Goal: Transaction & Acquisition: Purchase product/service

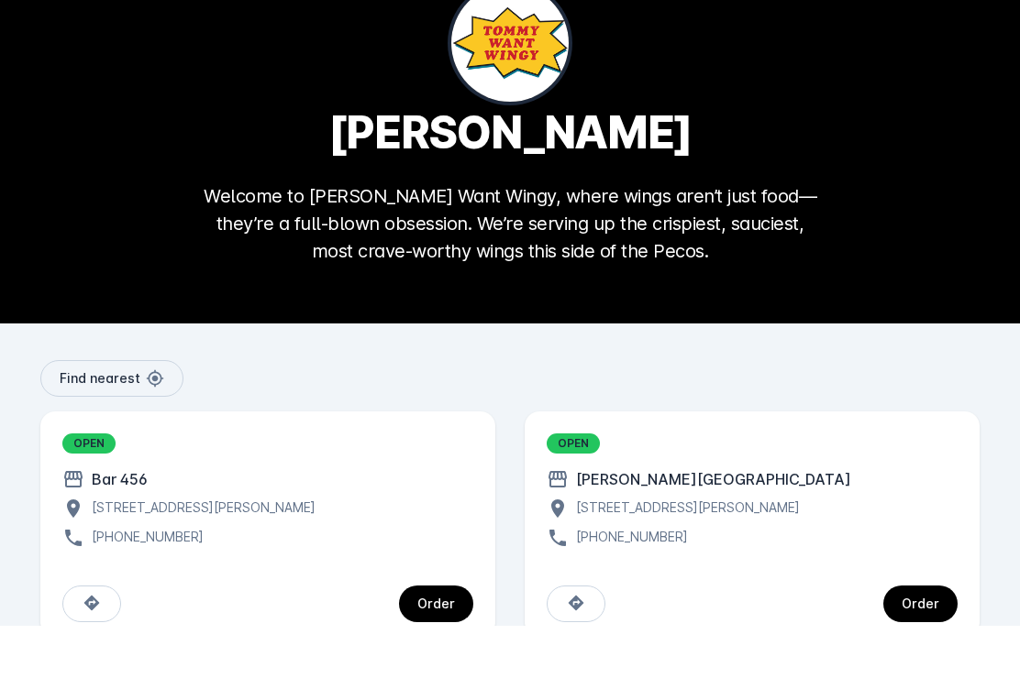
scroll to position [14, 0]
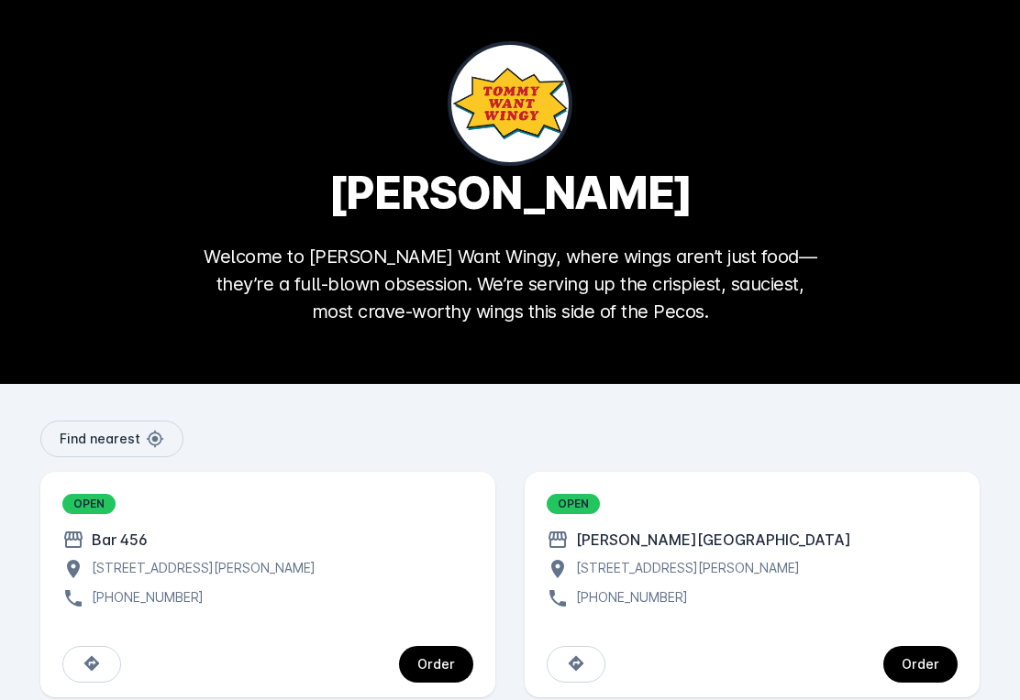
click at [929, 663] on div "Order" at bounding box center [920, 664] width 38 height 13
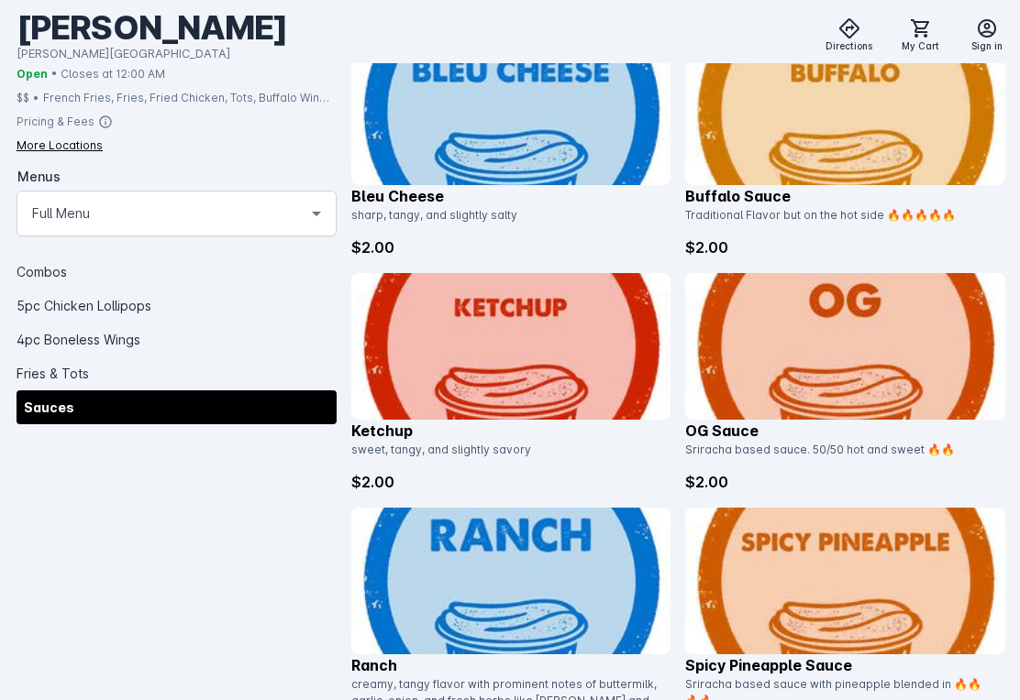
scroll to position [4571, 0]
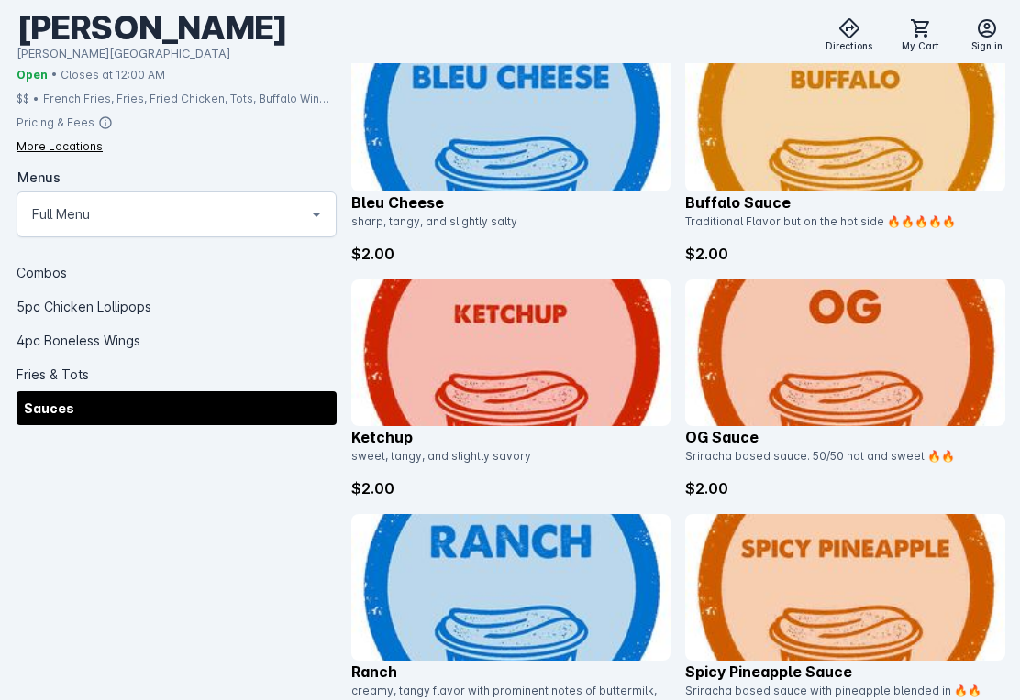
click at [312, 218] on icon at bounding box center [316, 214] width 22 height 22
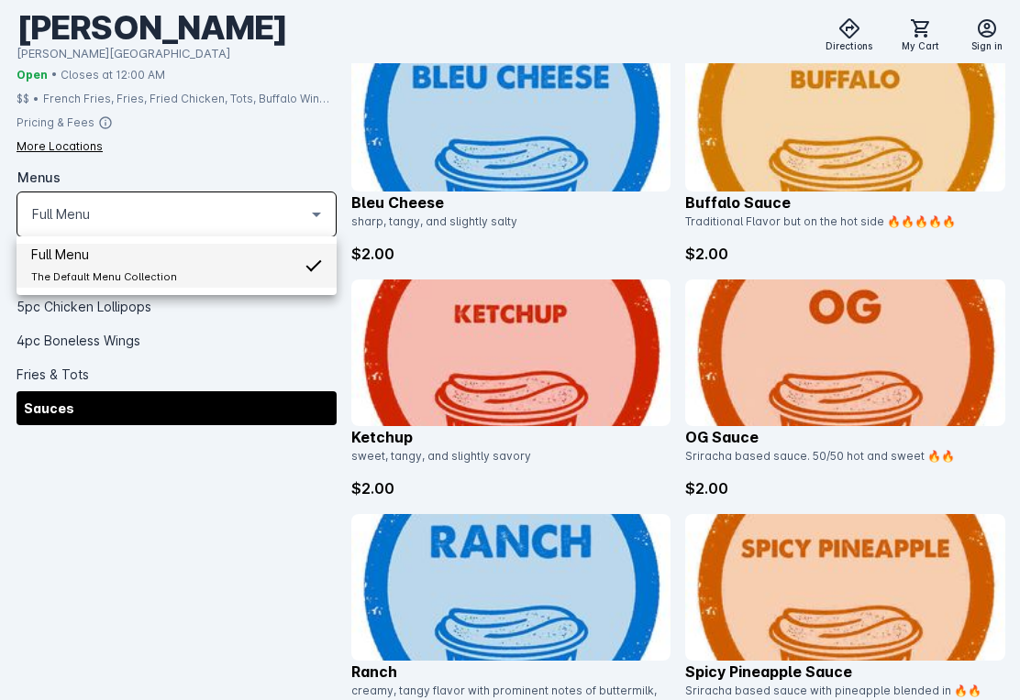
click at [313, 221] on div at bounding box center [510, 350] width 1020 height 700
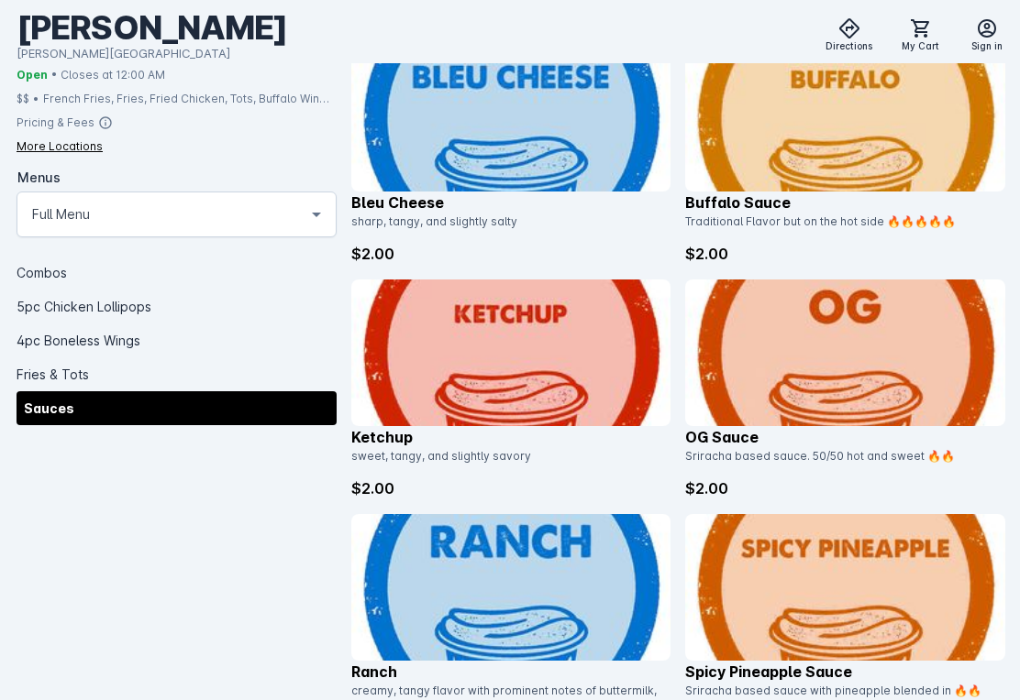
click at [312, 215] on icon at bounding box center [316, 214] width 22 height 22
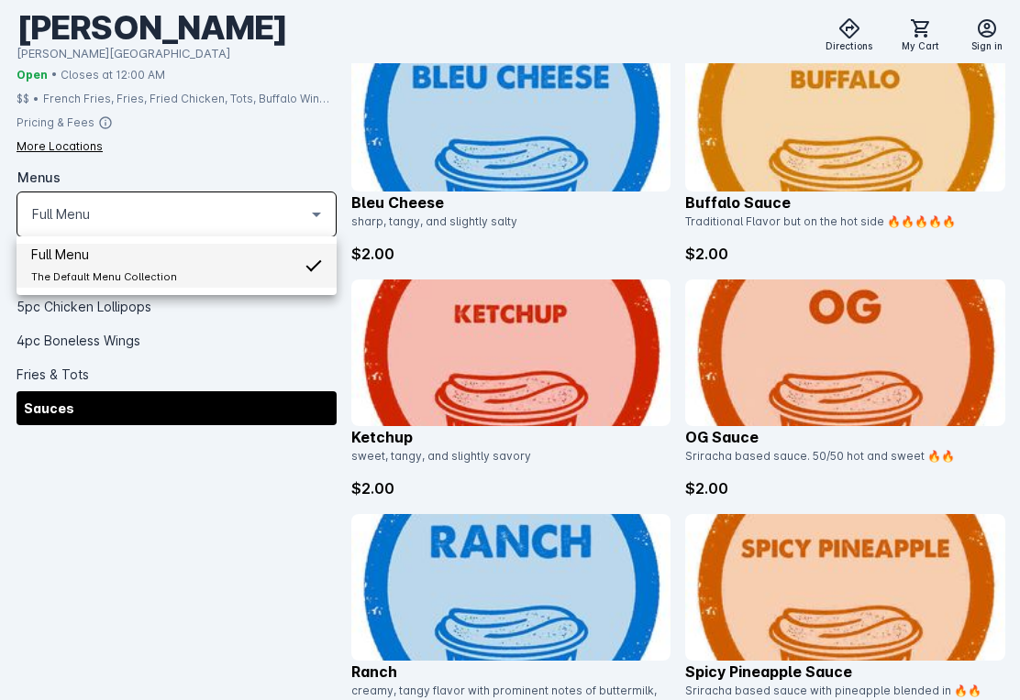
click at [301, 222] on div at bounding box center [510, 350] width 1020 height 700
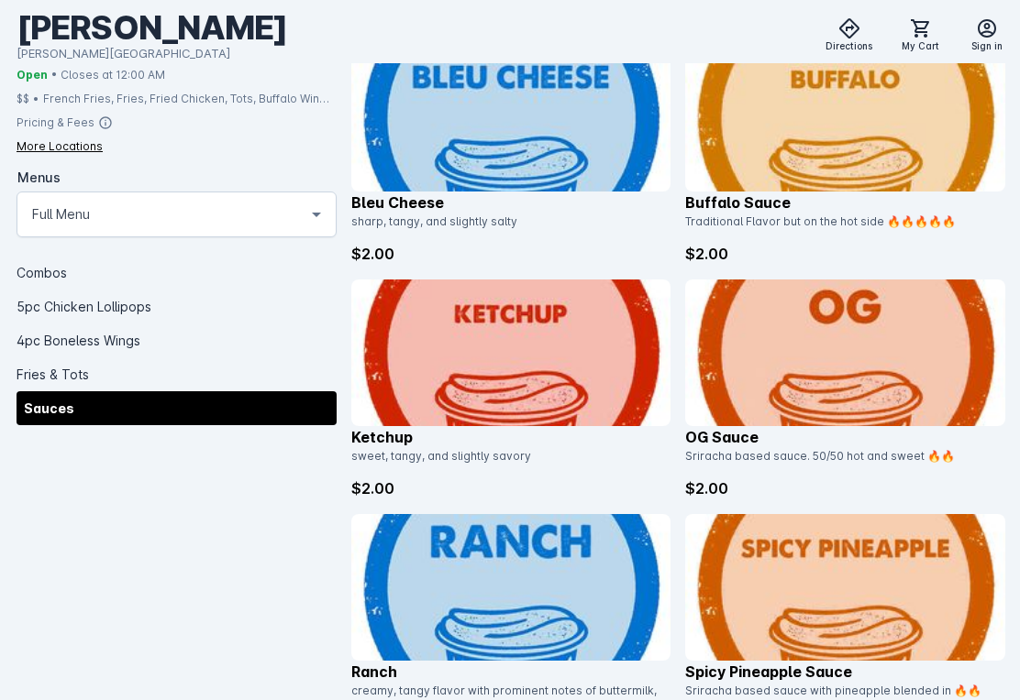
click at [142, 349] on div "4pc Boneless Wings" at bounding box center [177, 340] width 320 height 34
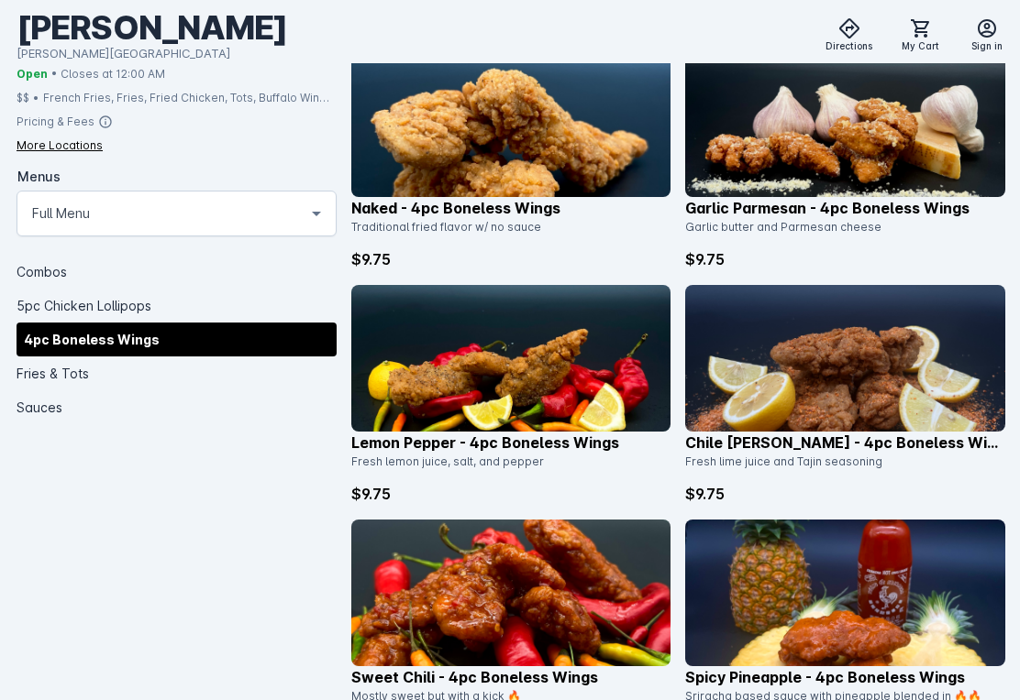
scroll to position [2298, 0]
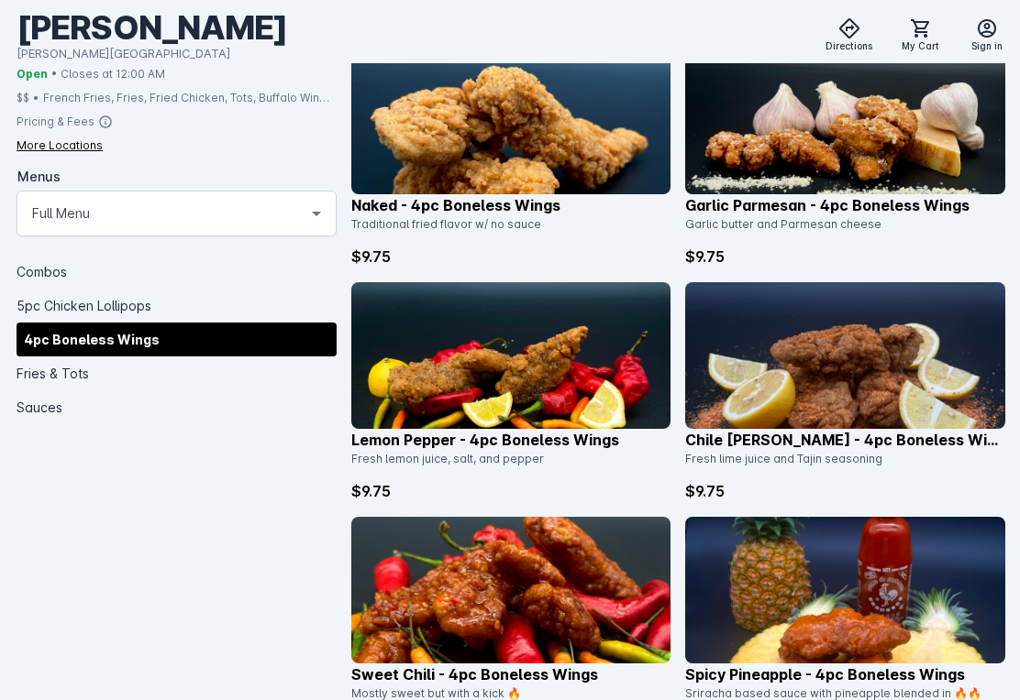
click at [890, 381] on img at bounding box center [845, 356] width 320 height 147
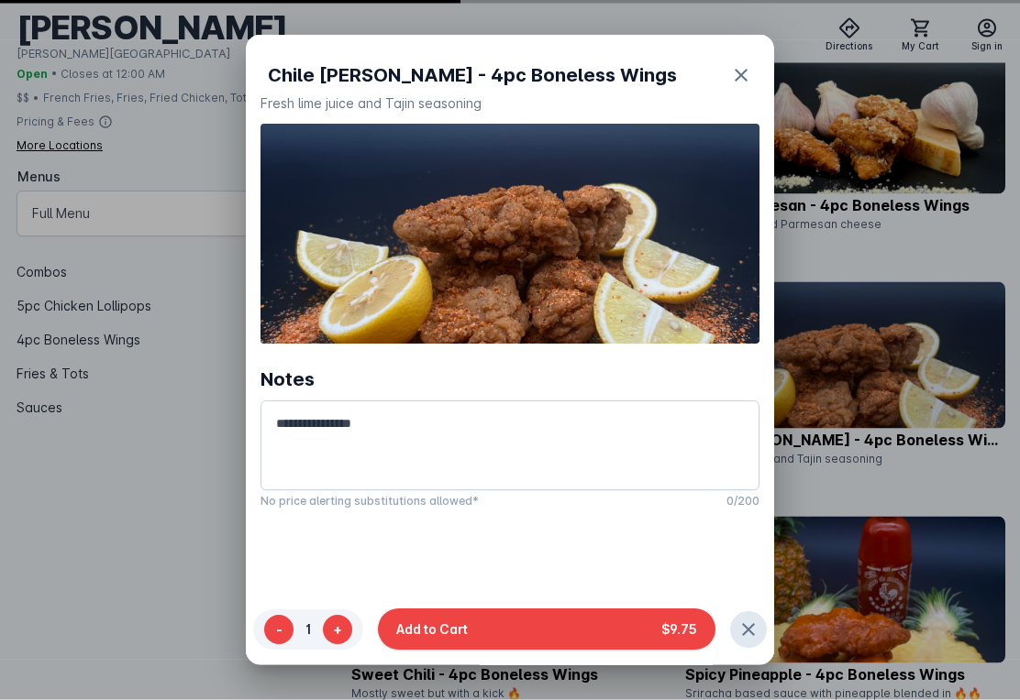
scroll to position [0, 0]
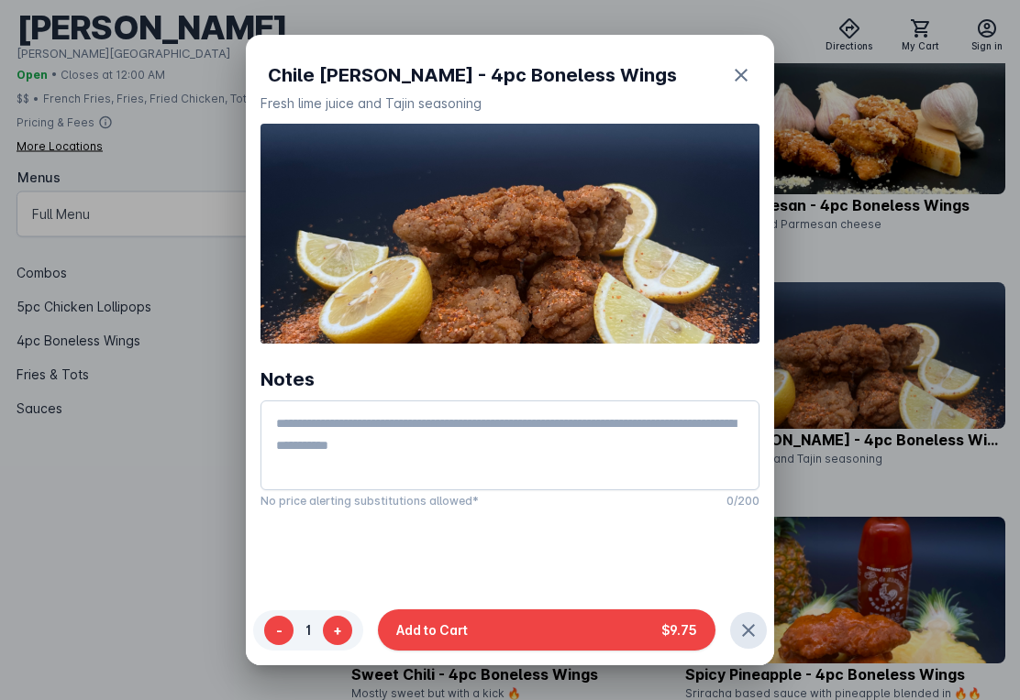
click at [614, 651] on button "Add to Cart $9.75" at bounding box center [546, 630] width 337 height 41
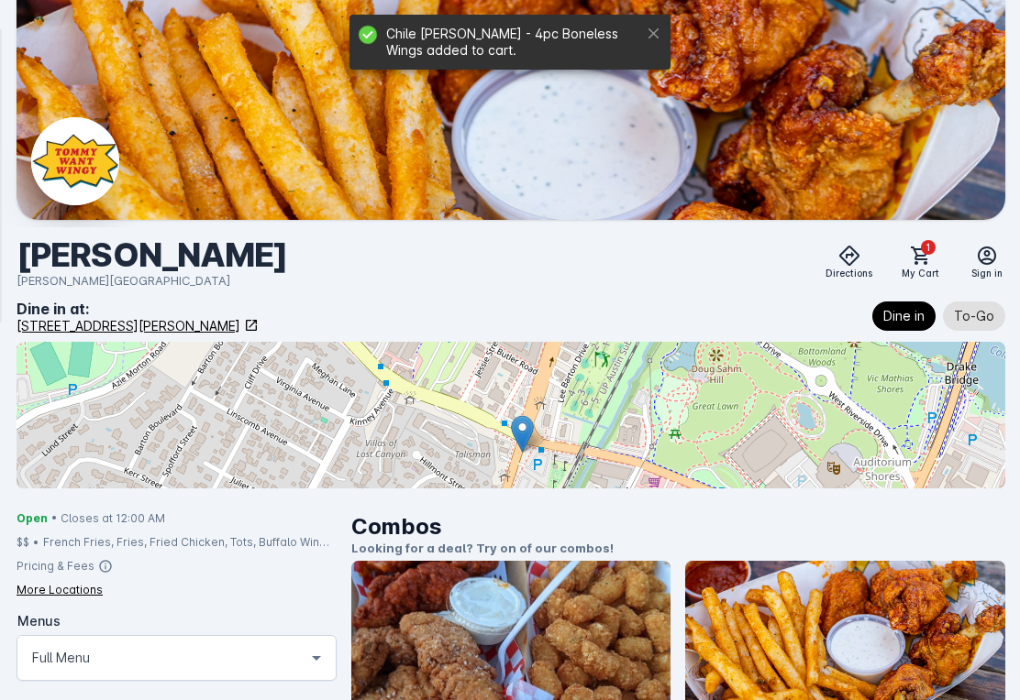
scroll to position [2299, 0]
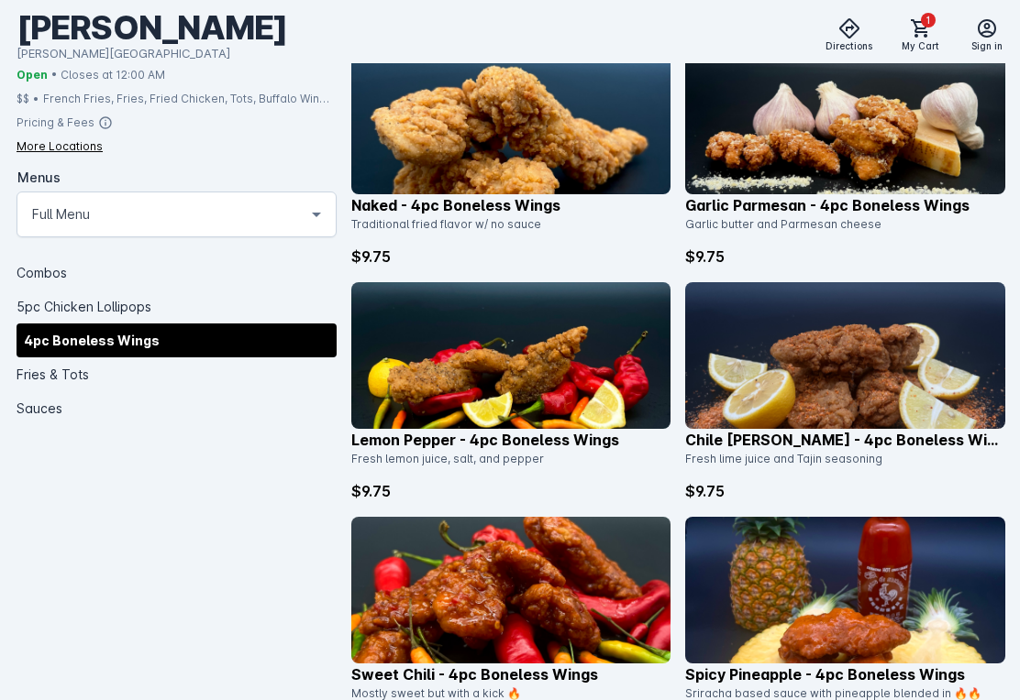
click at [77, 381] on div "Fries & Tots" at bounding box center [177, 374] width 320 height 34
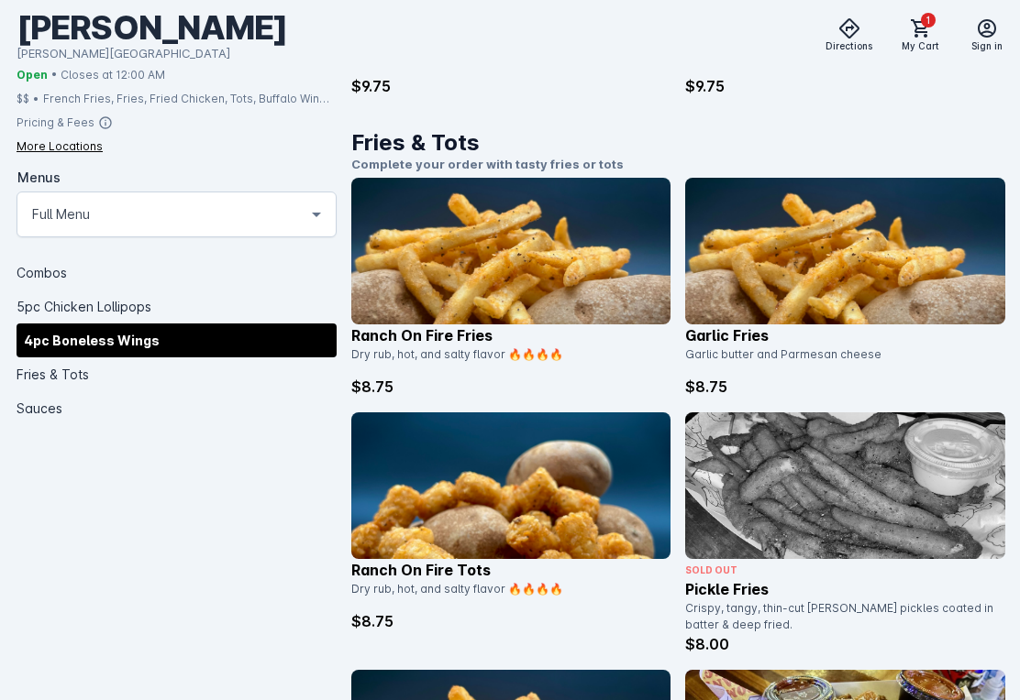
scroll to position [3472, 0]
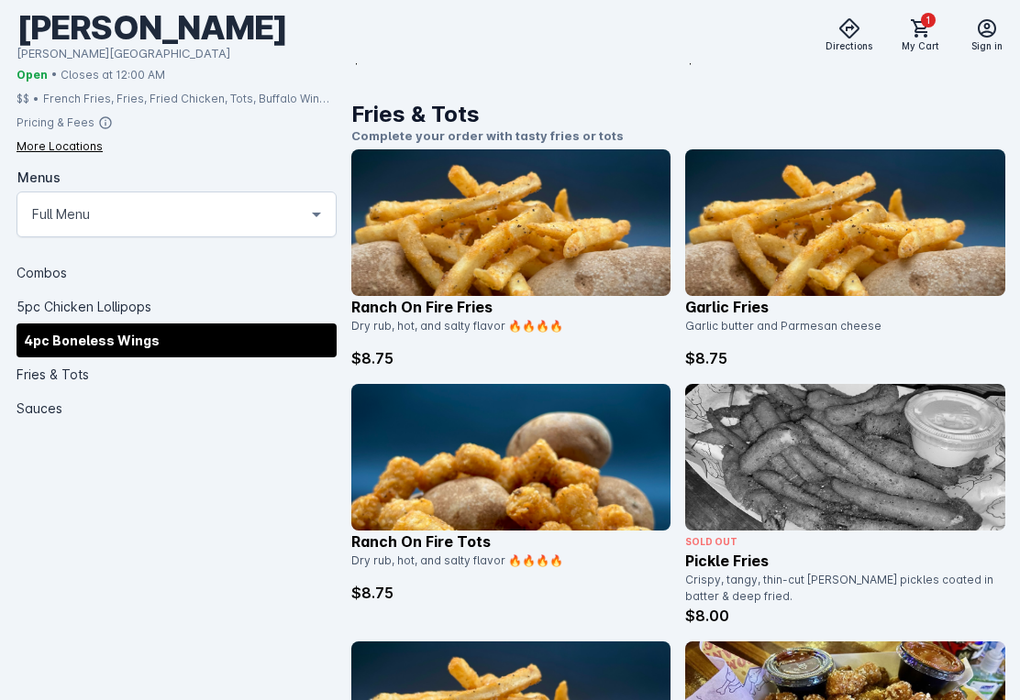
click at [93, 278] on div "Combos" at bounding box center [177, 272] width 320 height 34
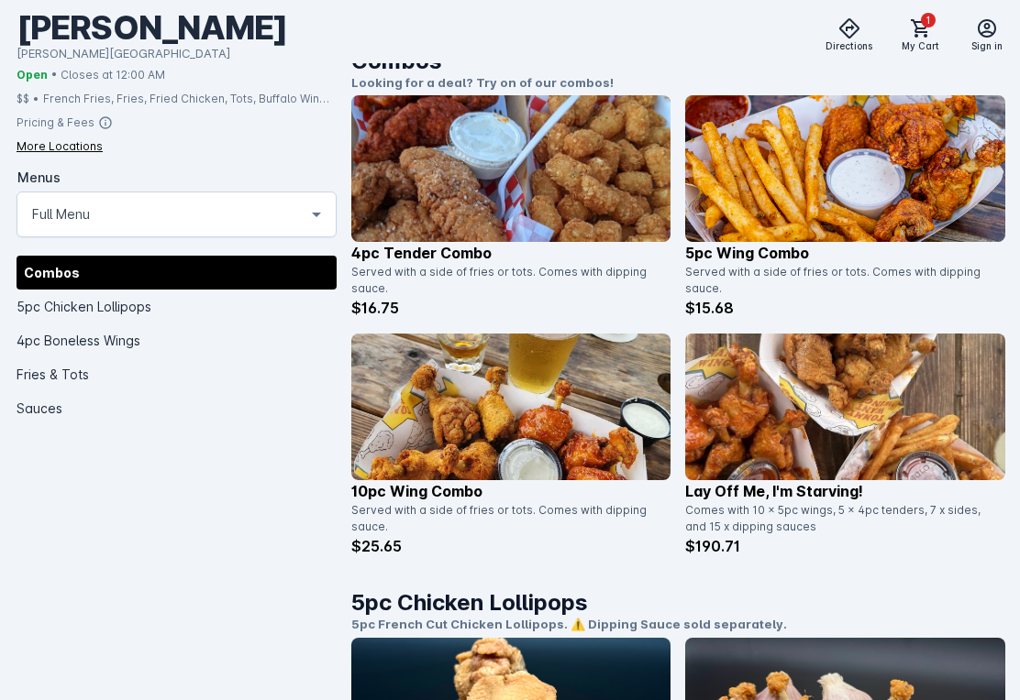
scroll to position [446, 0]
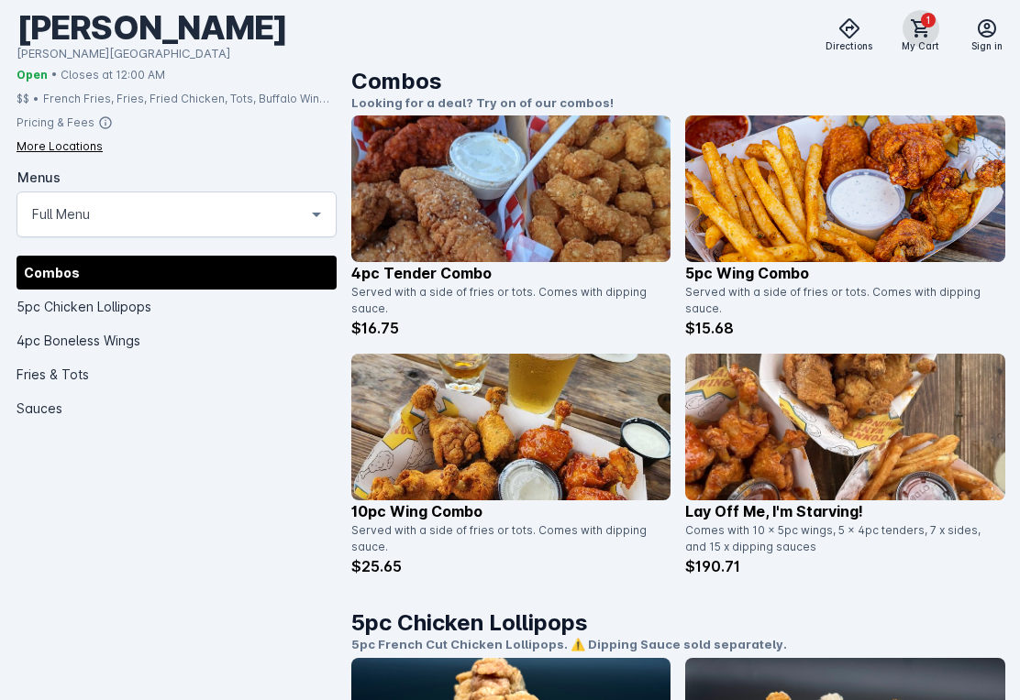
click at [932, 10] on span at bounding box center [921, 28] width 44 height 44
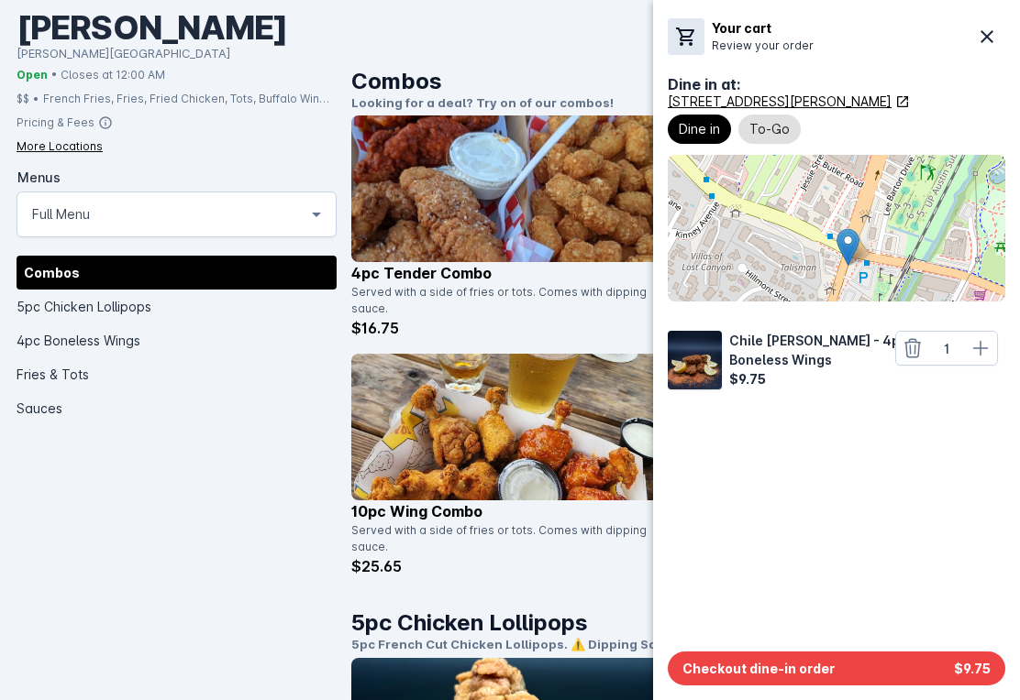
click at [900, 349] on button at bounding box center [912, 348] width 33 height 33
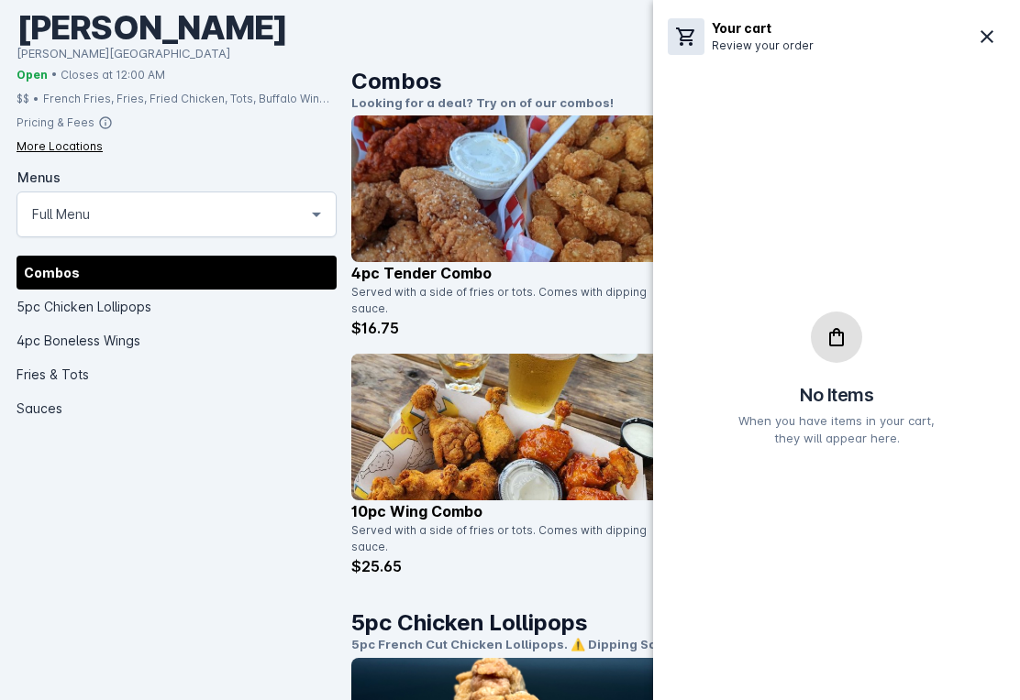
click at [550, 205] on div at bounding box center [510, 350] width 1020 height 700
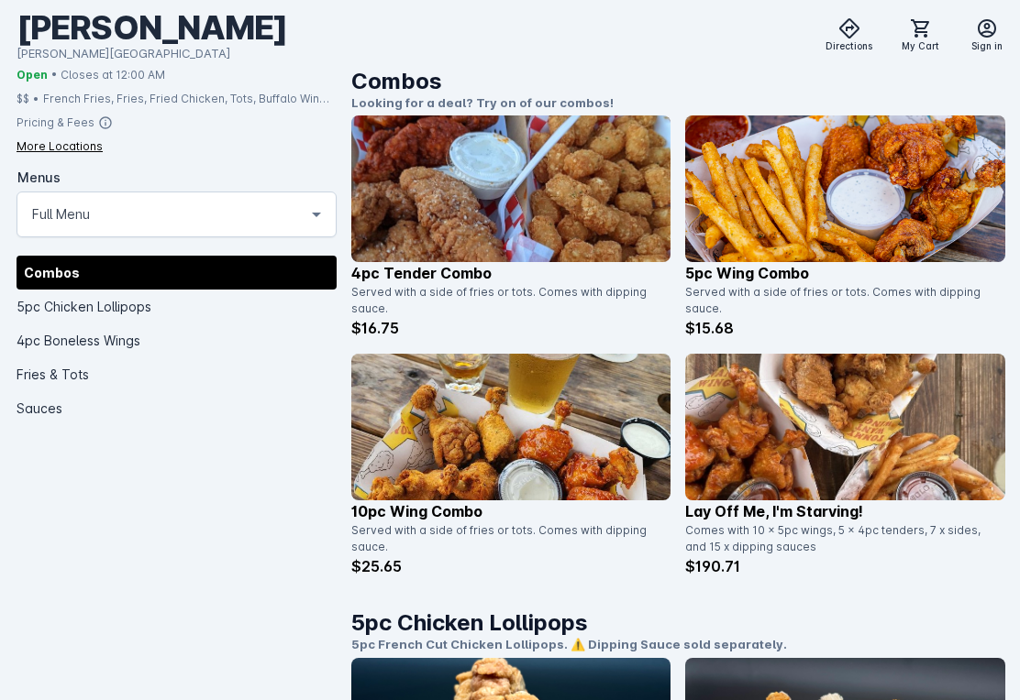
click at [580, 236] on img at bounding box center [511, 189] width 320 height 147
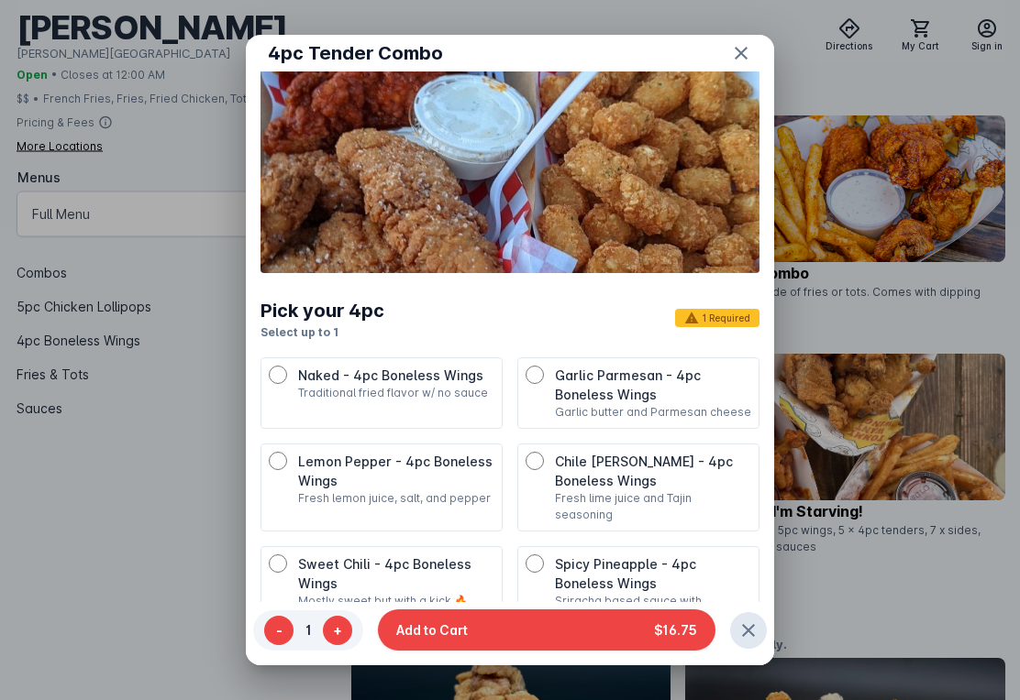
scroll to position [72, 0]
click at [676, 469] on p "Chile [PERSON_NAME] - 4pc Boneless Wings" at bounding box center [653, 470] width 196 height 39
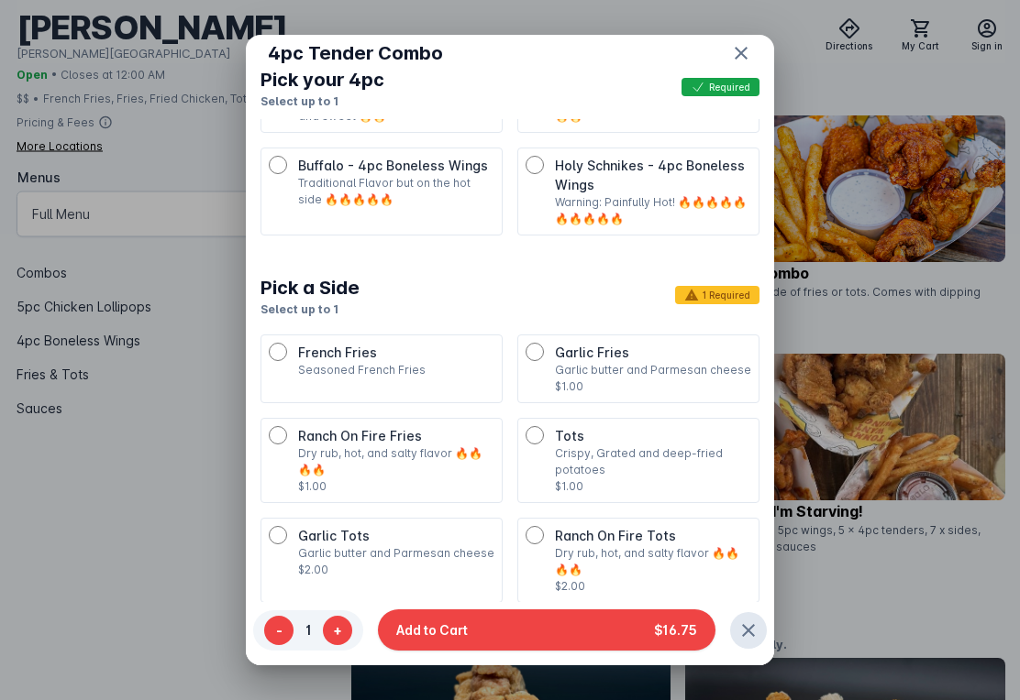
scroll to position [678, 0]
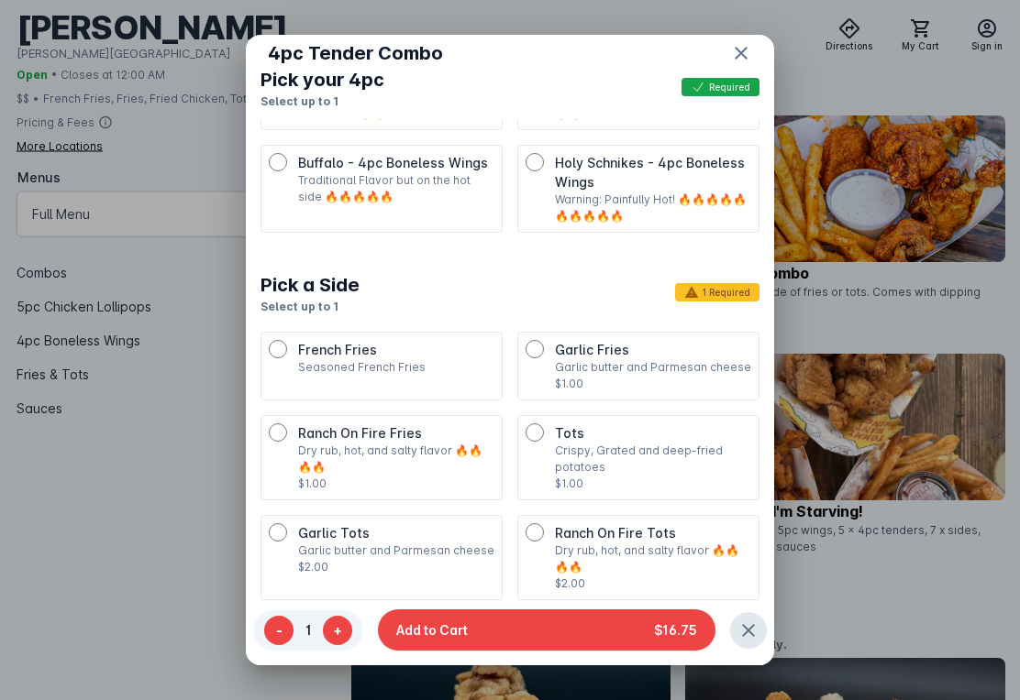
click at [297, 424] on div "Ranch On Fire Fries Dry rub, hot, and salty flavor 🔥🔥🔥🔥 $1.00" at bounding box center [382, 458] width 226 height 69
click at [654, 651] on button "Add to Cart $17.75" at bounding box center [546, 630] width 337 height 41
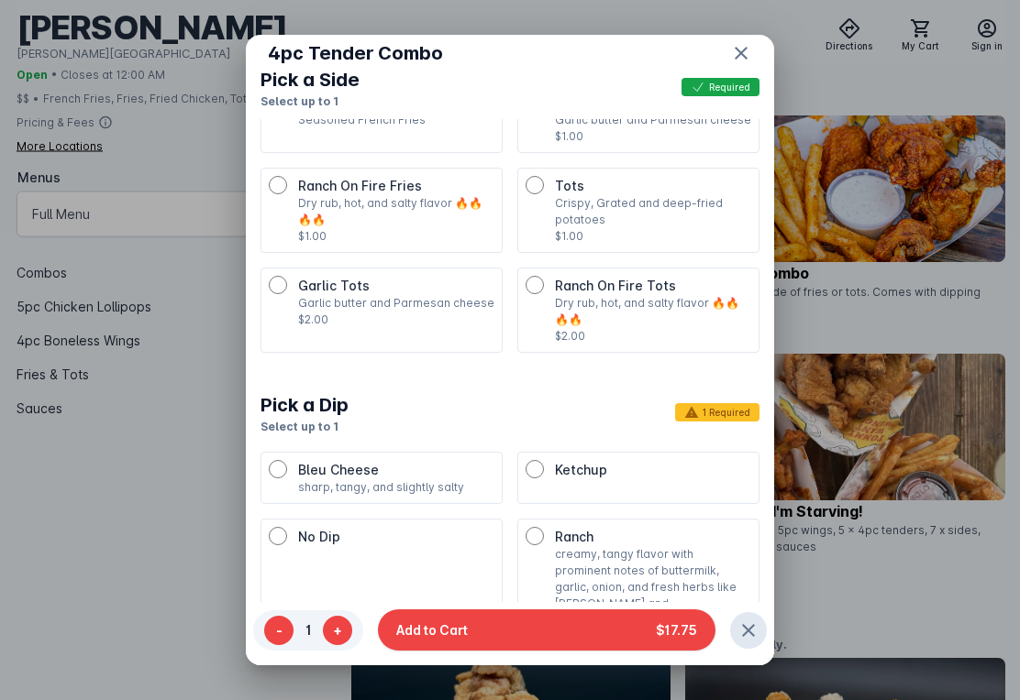
scroll to position [962, 0]
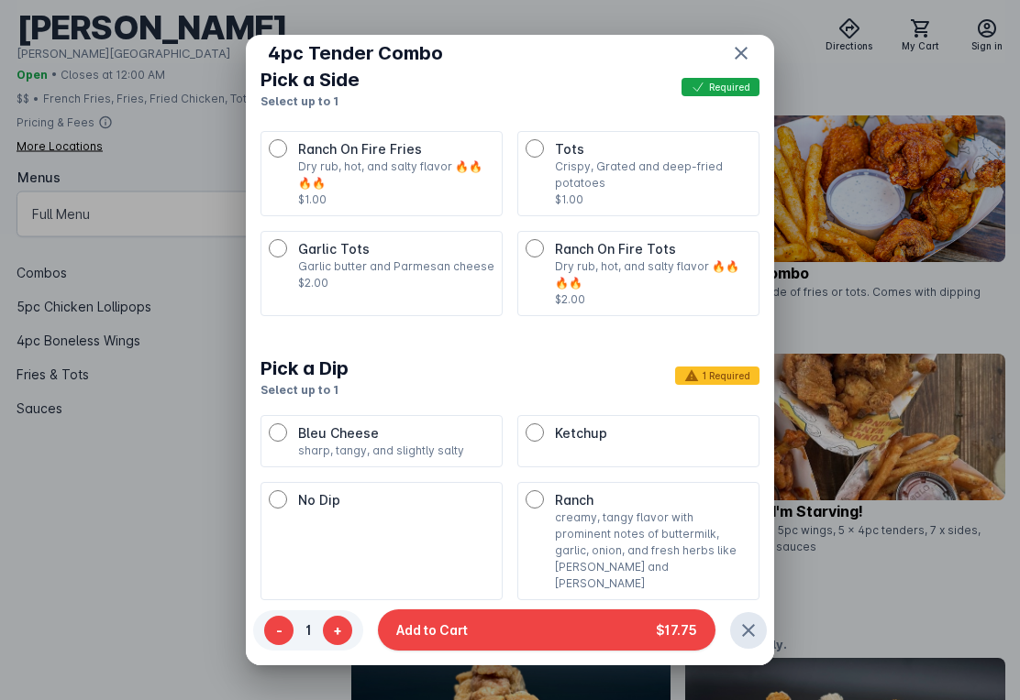
click at [675, 510] on p "creamy, tangy flavor with prominent notes of buttermilk, garlic, onion, and fre…" at bounding box center [653, 551] width 196 height 83
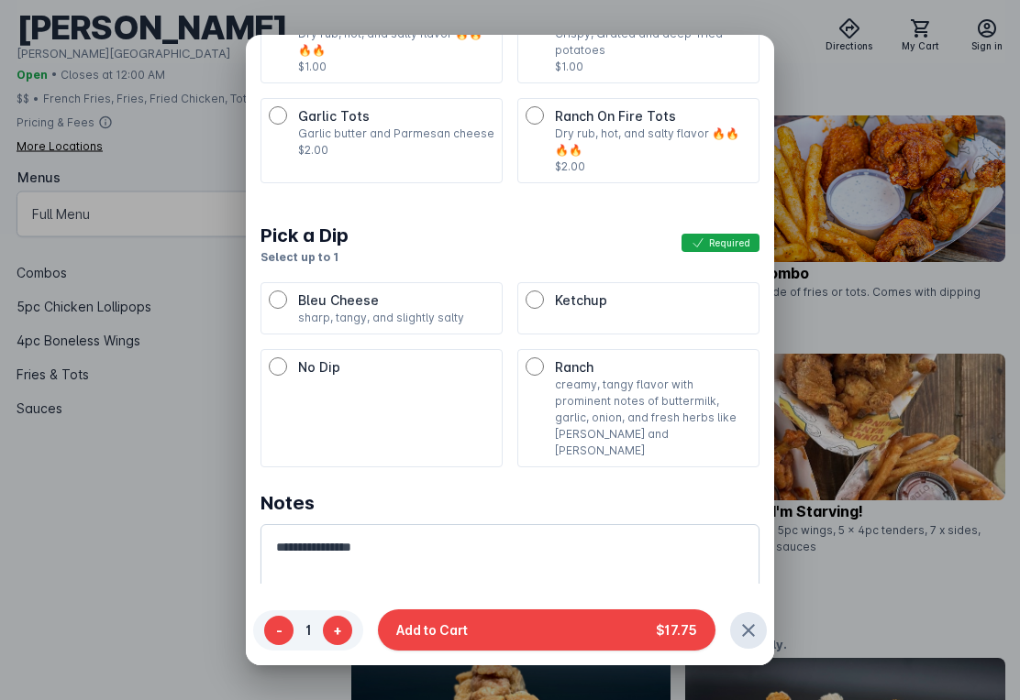
click at [651, 643] on button "Add to Cart $17.75" at bounding box center [546, 630] width 337 height 41
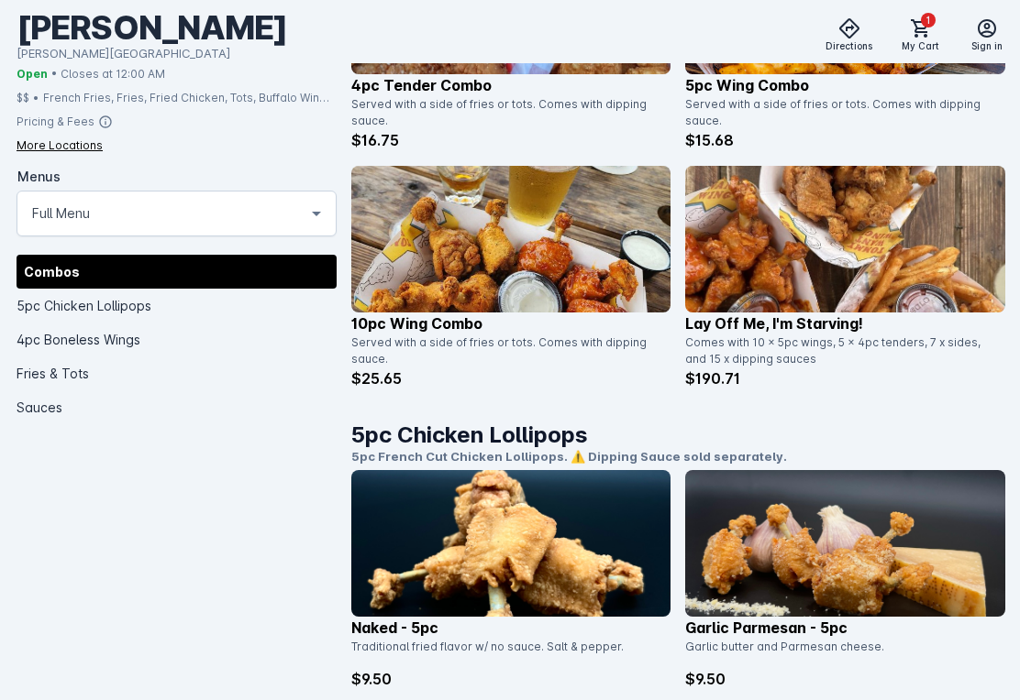
scroll to position [634, 0]
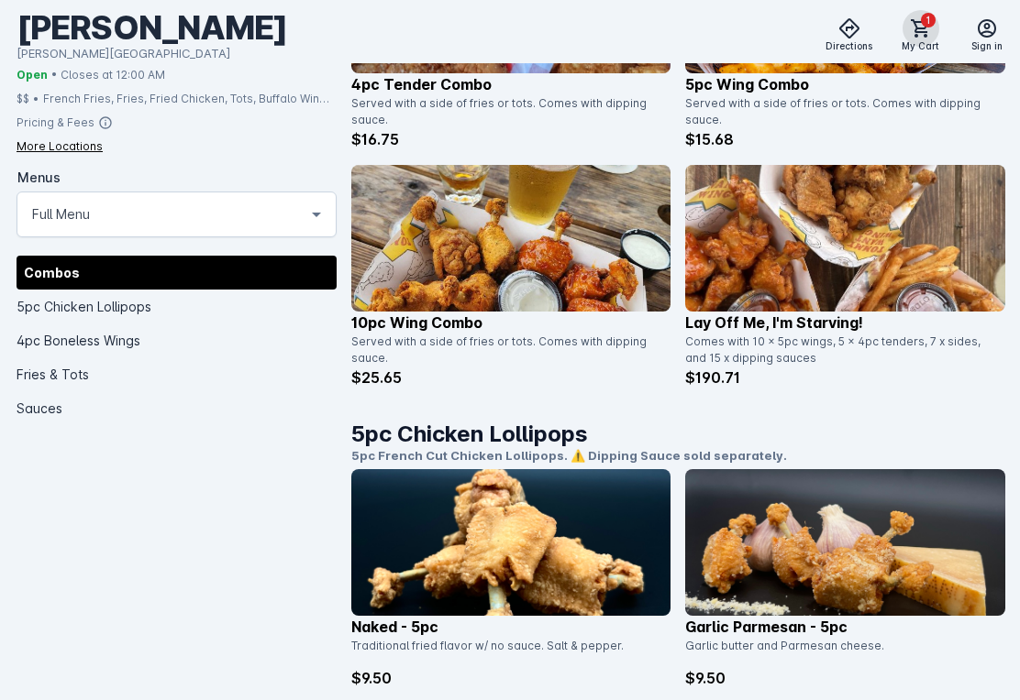
click at [919, 40] on span at bounding box center [921, 28] width 44 height 44
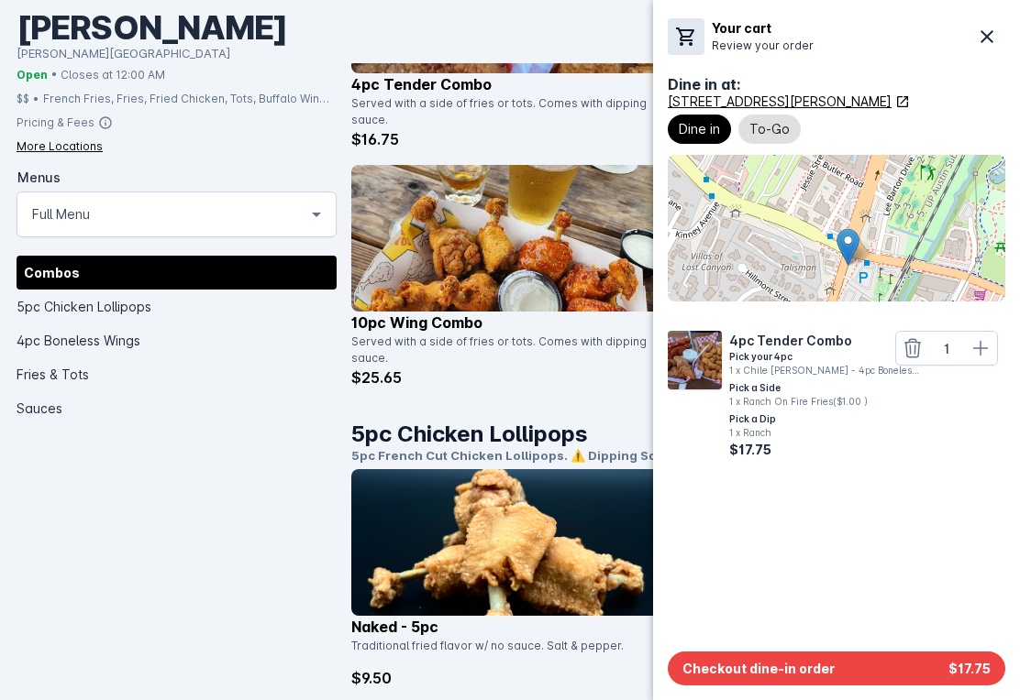
click at [777, 134] on span "To-Go" at bounding box center [769, 129] width 40 height 22
click at [967, 678] on span "$17.75" at bounding box center [969, 668] width 42 height 19
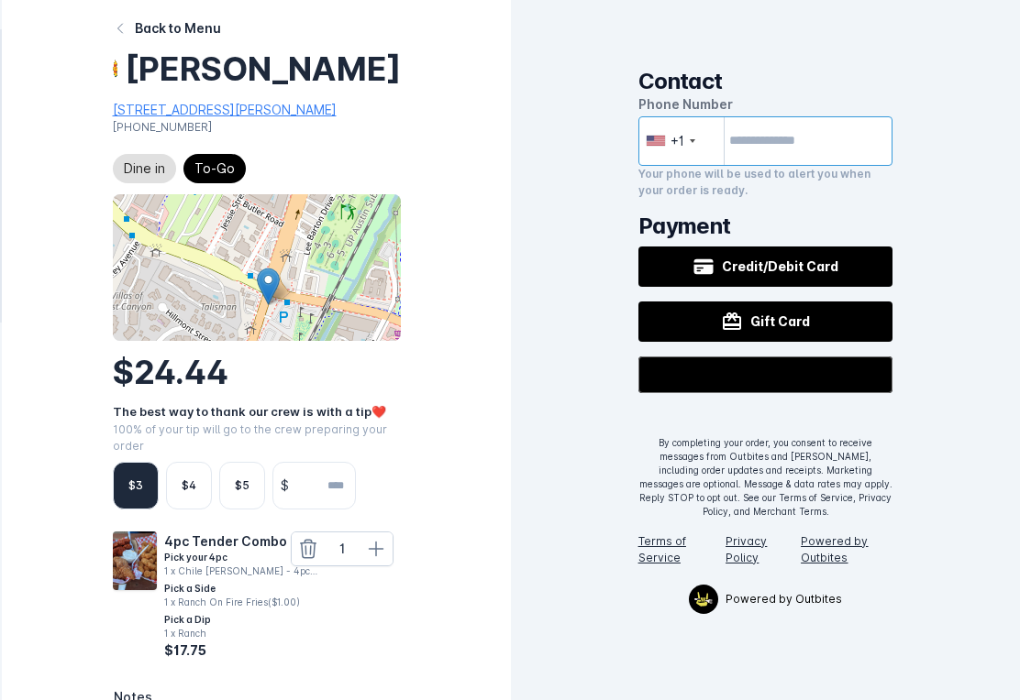
click at [846, 154] on input "tel" at bounding box center [765, 141] width 255 height 50
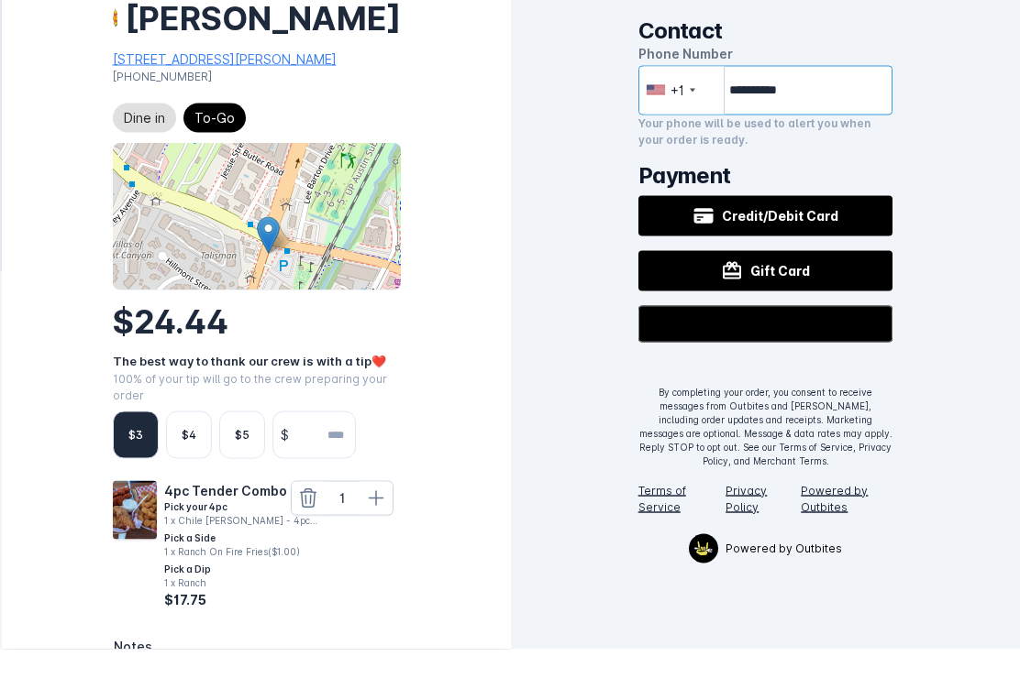
type input "**********"
click at [855, 247] on button "Credit/Debit Card" at bounding box center [765, 267] width 255 height 40
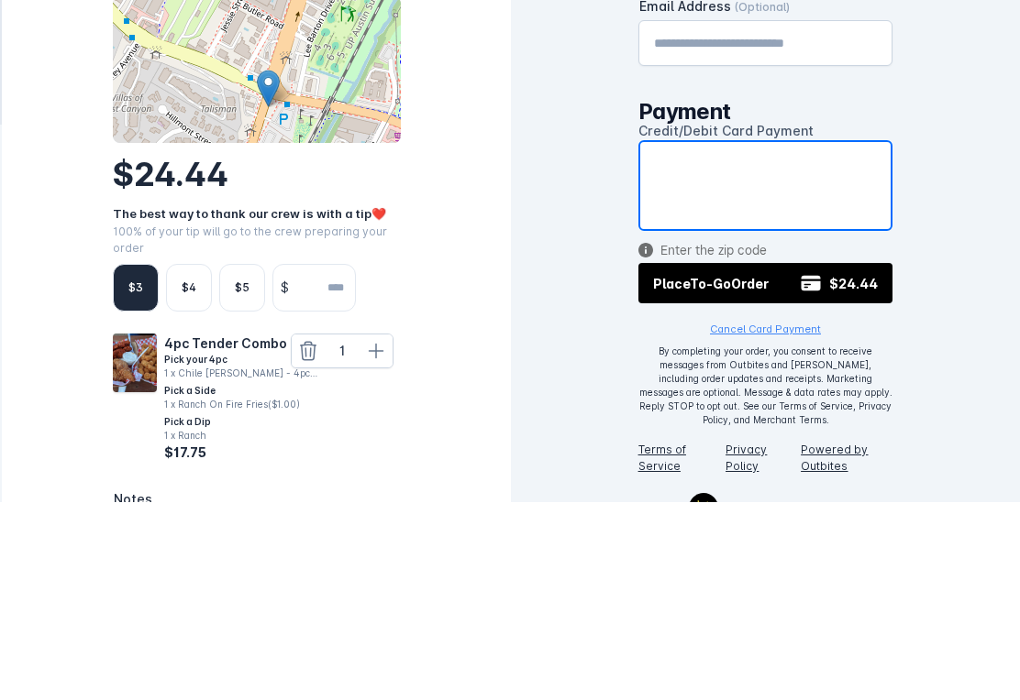
click at [857, 472] on span "$24.44" at bounding box center [853, 481] width 49 height 19
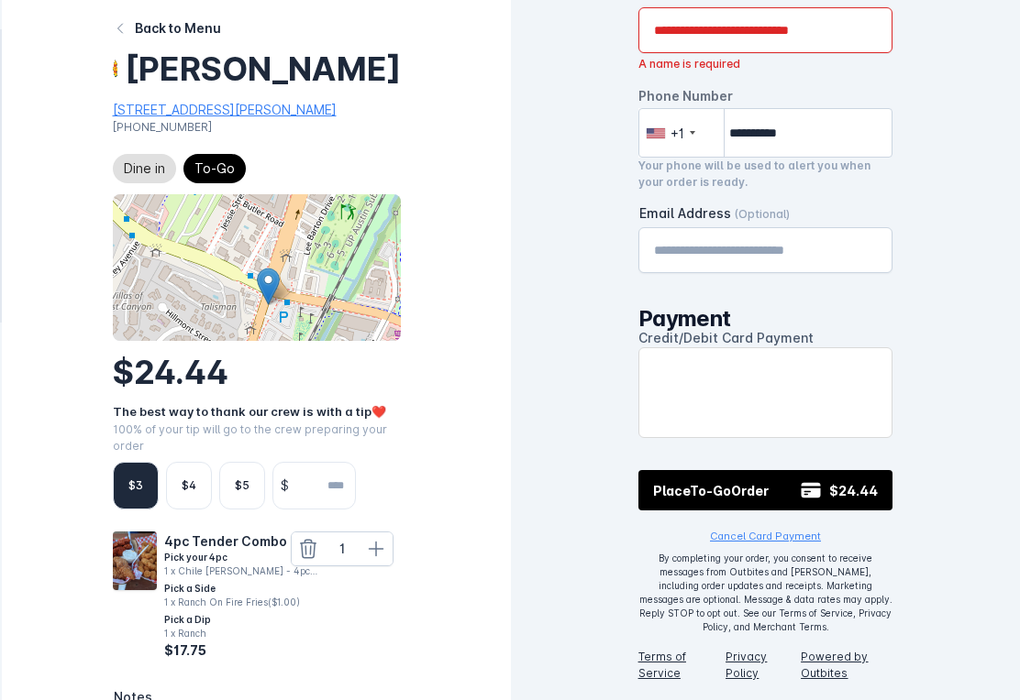
click at [828, 39] on input "Name" at bounding box center [766, 30] width 224 height 22
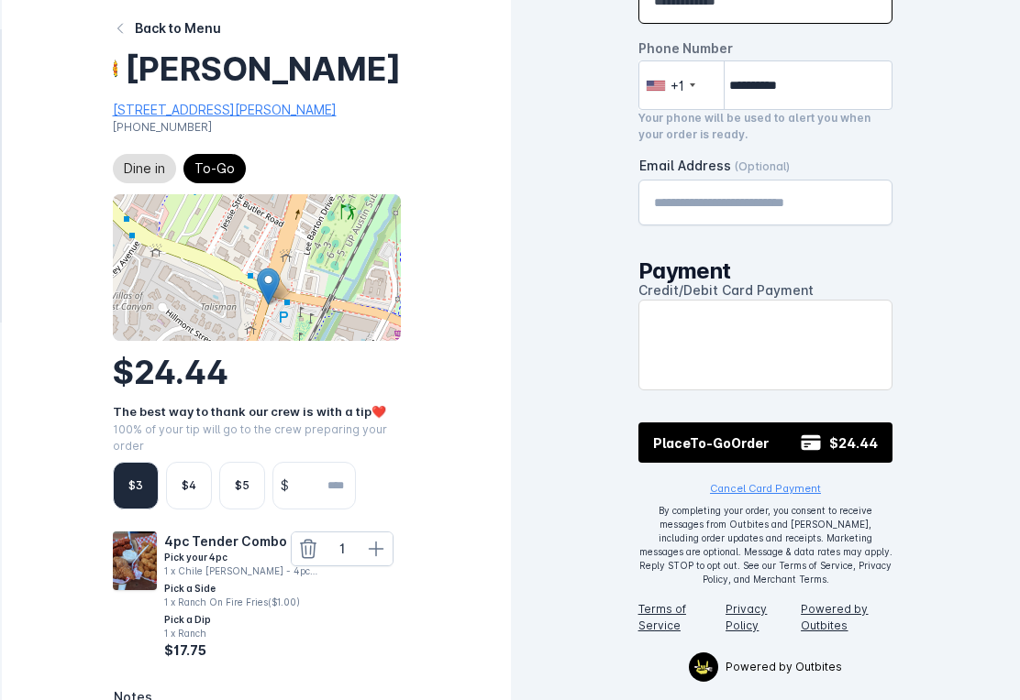
scroll to position [39, 0]
type input "**********"
click at [968, 249] on div "**********" at bounding box center [765, 311] width 509 height 700
click at [835, 204] on input "Email Address (Optional)" at bounding box center [766, 203] width 224 height 22
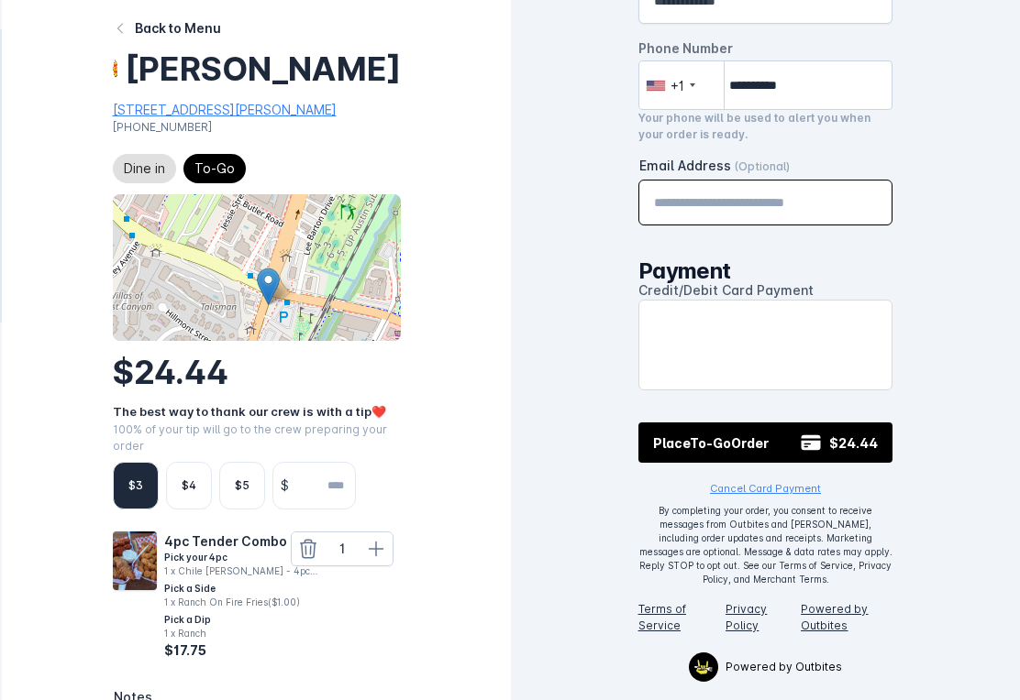
click at [973, 259] on div "**********" at bounding box center [765, 311] width 509 height 700
click at [859, 442] on span "$24.44" at bounding box center [853, 443] width 49 height 19
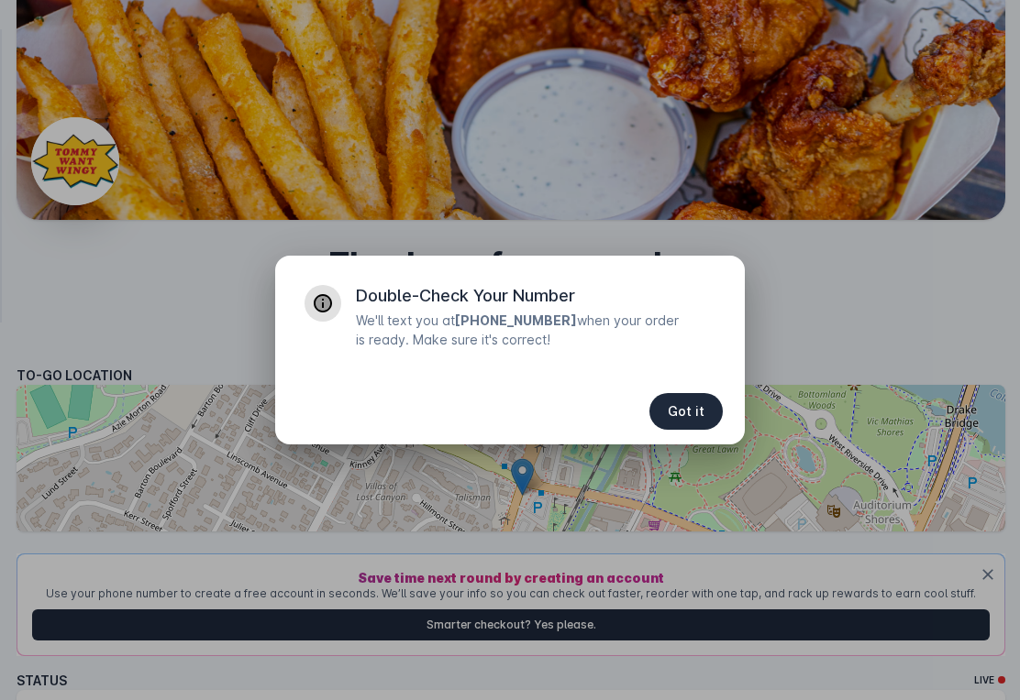
click at [686, 405] on span "Got it" at bounding box center [685, 411] width 37 height 13
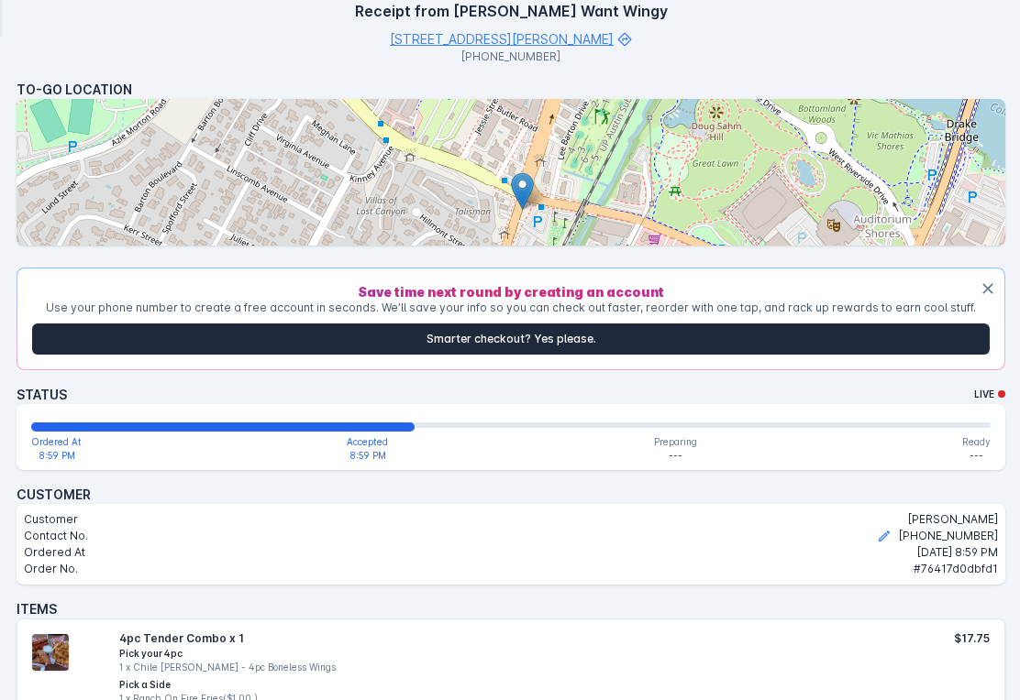
scroll to position [292, 0]
